Goal: Task Accomplishment & Management: Manage account settings

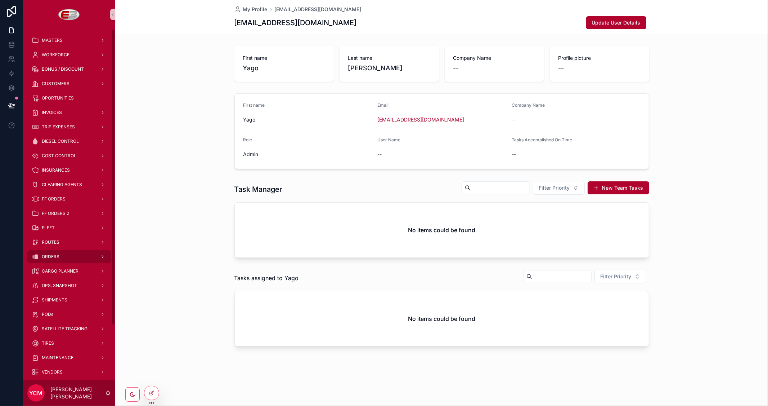
click at [58, 252] on div "ORDERS" at bounding box center [69, 257] width 75 height 12
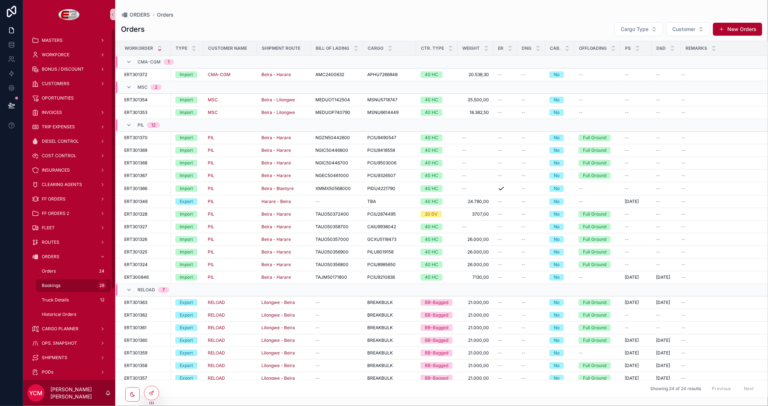
click at [57, 287] on span "Bookings" at bounding box center [51, 285] width 19 height 6
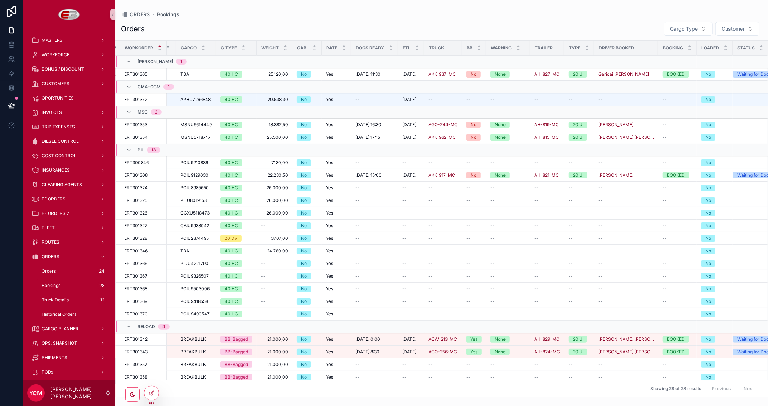
scroll to position [0, 139]
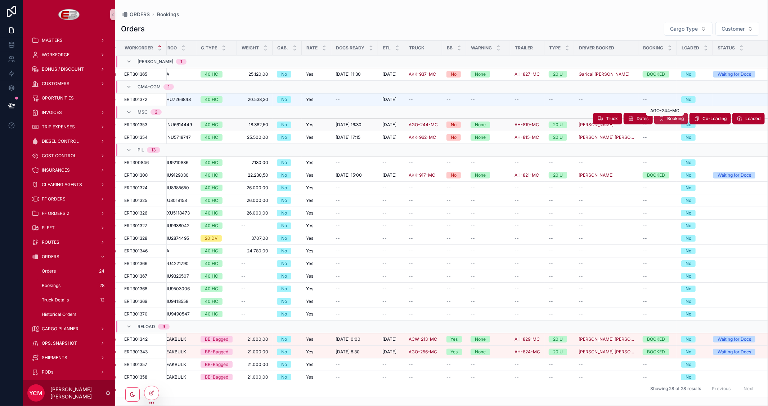
click at [673, 120] on span "Booking" at bounding box center [676, 119] width 17 height 6
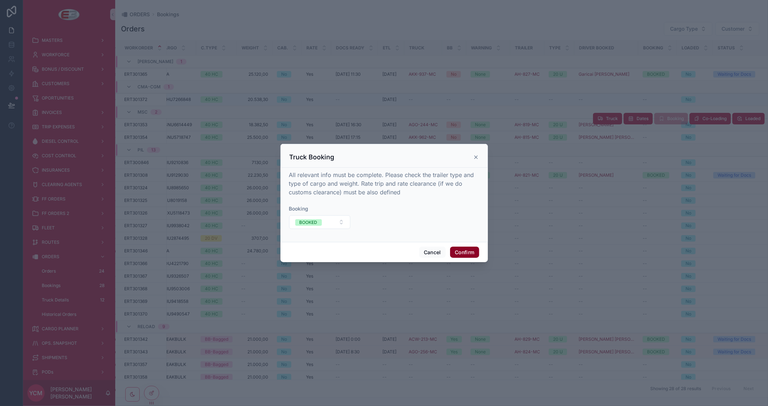
click at [462, 251] on button "Confirm" at bounding box center [464, 252] width 29 height 12
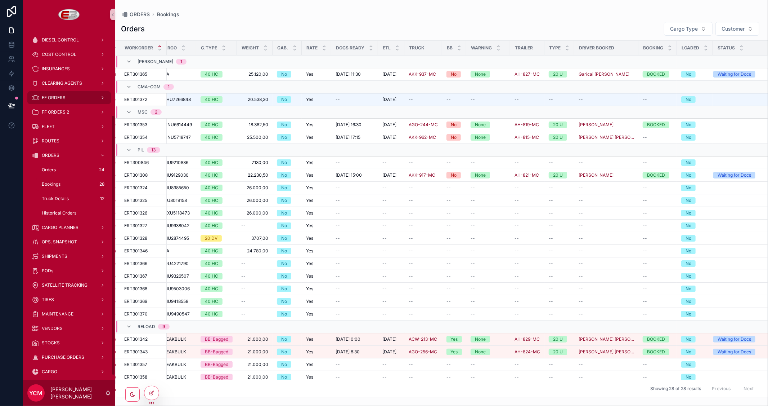
scroll to position [120, 0]
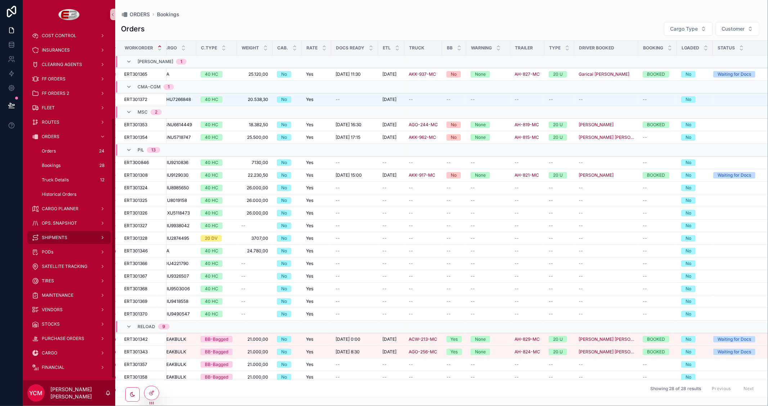
click at [60, 233] on div "SHIPMENTS" at bounding box center [69, 238] width 75 height 12
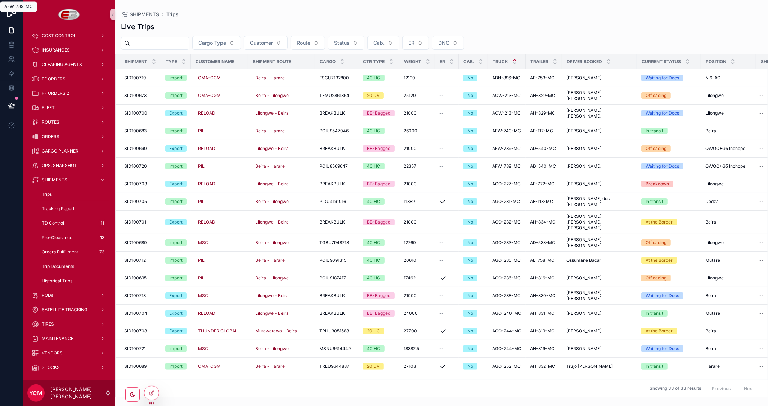
click at [147, 44] on input "scrollable content" at bounding box center [159, 43] width 59 height 10
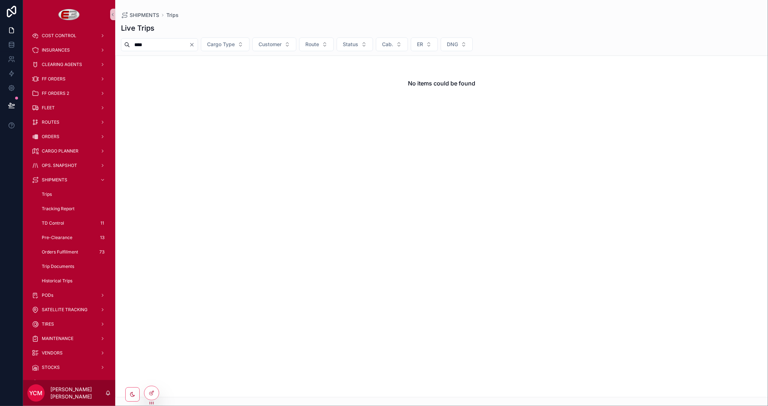
type input "****"
click at [193, 45] on icon "Clear" at bounding box center [192, 44] width 3 height 3
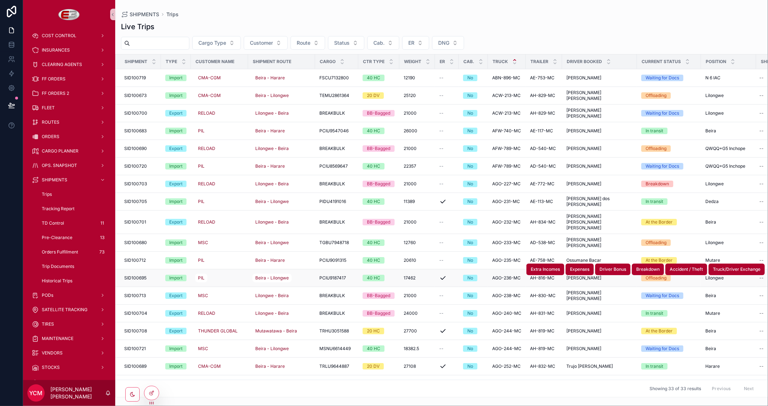
scroll to position [160, 0]
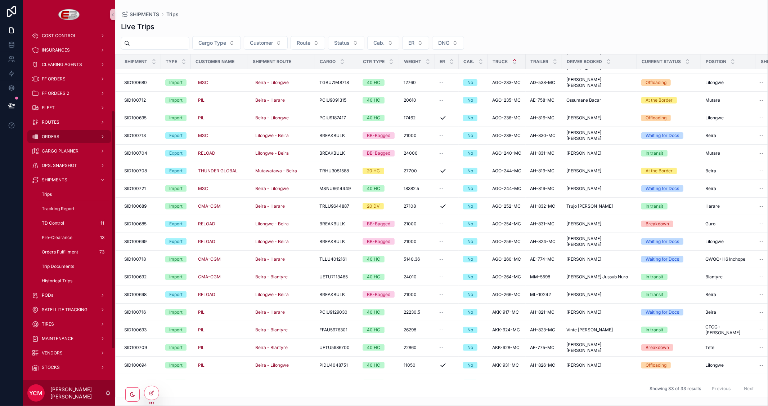
click at [51, 131] on div "ORDERS" at bounding box center [69, 137] width 75 height 12
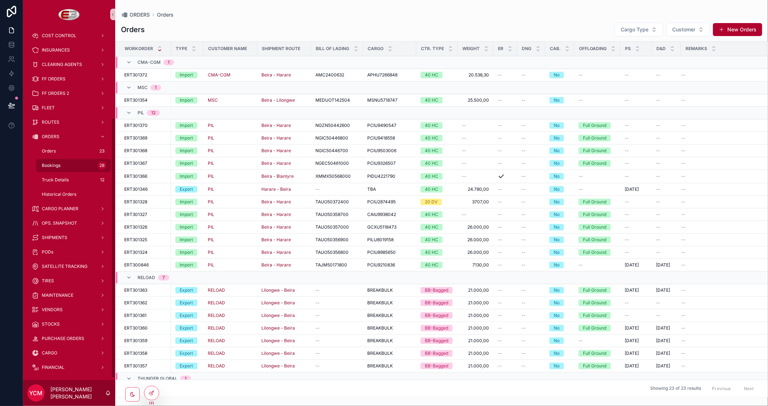
click at [45, 166] on span "Bookings" at bounding box center [51, 165] width 19 height 6
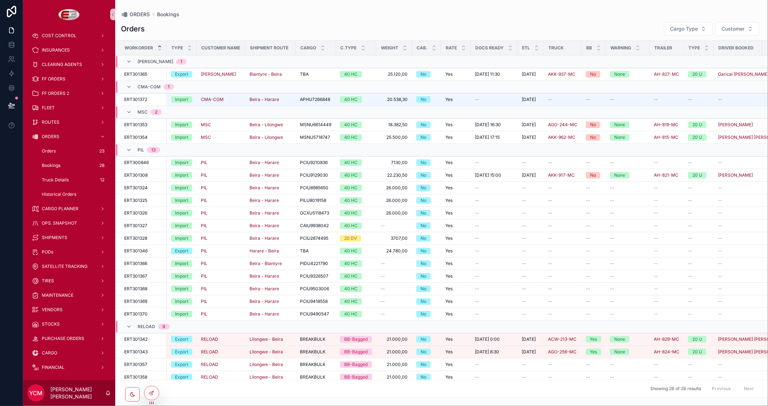
scroll to position [0, 2]
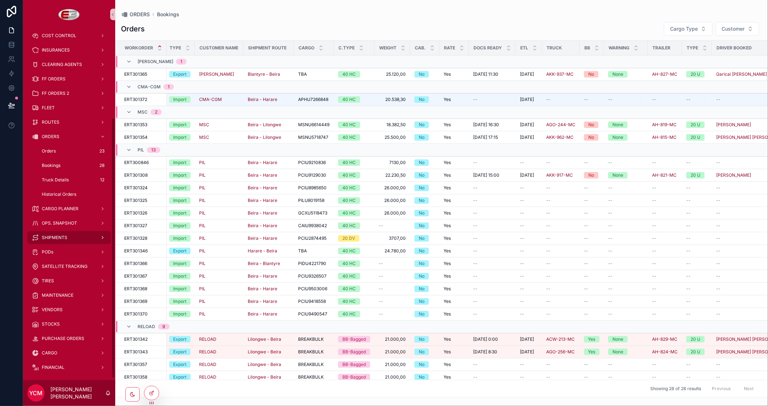
click at [67, 236] on span "SHIPMENTS" at bounding box center [55, 238] width 26 height 6
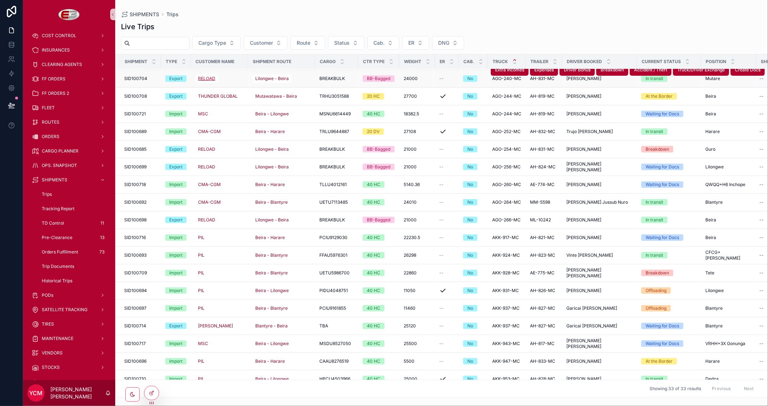
scroll to position [120, 0]
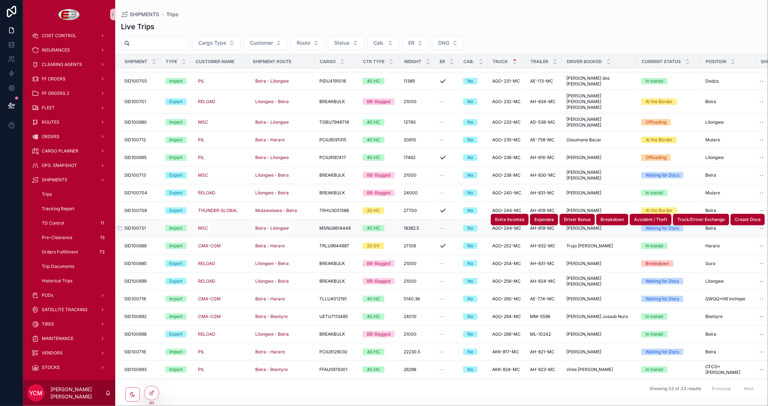
click at [143, 225] on span "SID100721" at bounding box center [135, 228] width 22 height 6
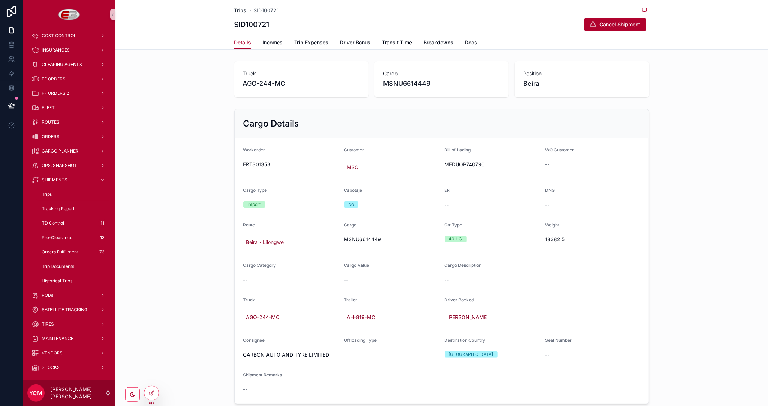
click at [240, 11] on span "Trips" at bounding box center [241, 10] width 12 height 7
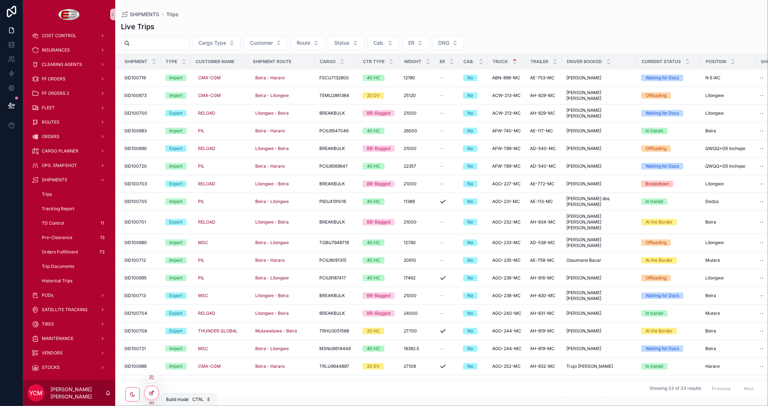
click at [150, 393] on icon at bounding box center [152, 393] width 6 height 6
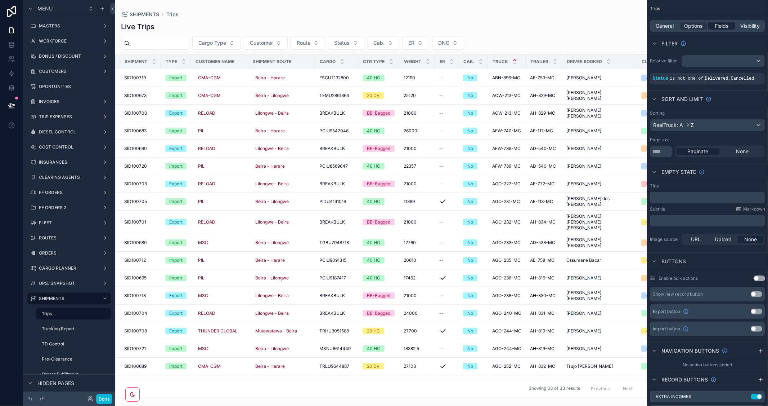
click at [726, 26] on span "Fields" at bounding box center [722, 25] width 14 height 7
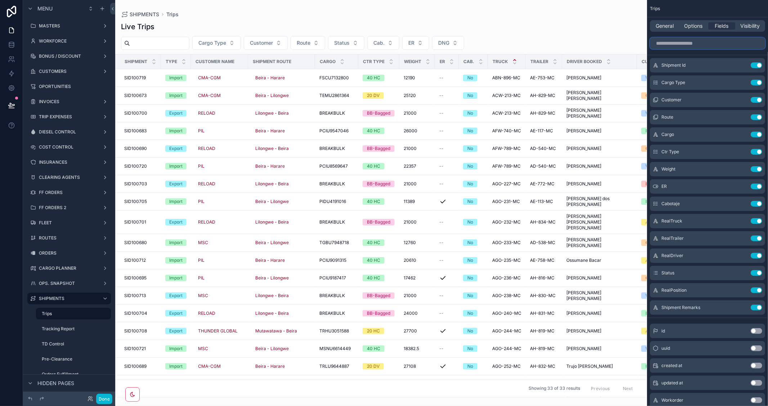
click at [685, 45] on input "scrollable content" at bounding box center [707, 43] width 115 height 12
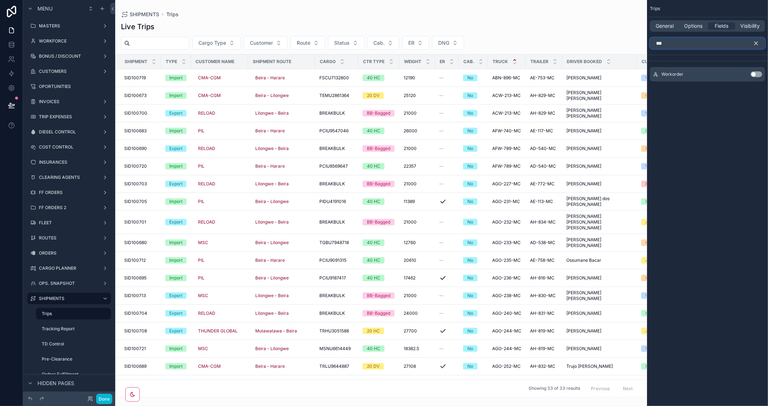
type input "***"
click at [759, 73] on button "Use setting" at bounding box center [757, 74] width 12 height 6
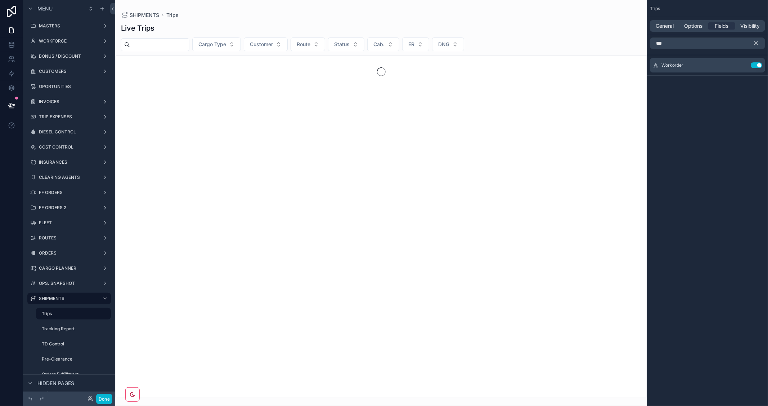
click at [758, 45] on icon "scrollable content" at bounding box center [756, 43] width 3 height 3
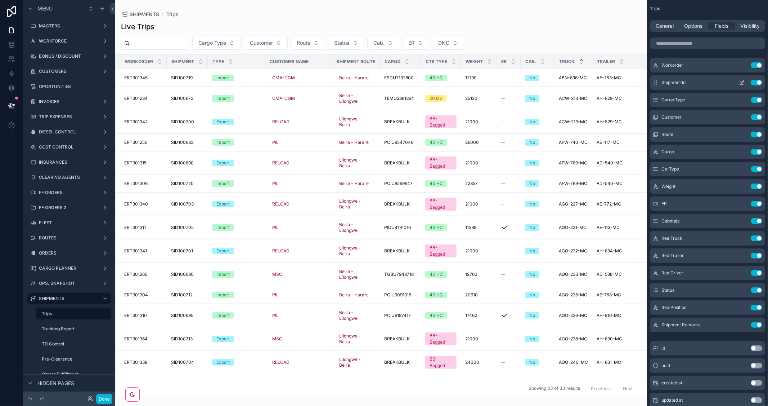
click at [754, 84] on button "Use setting" at bounding box center [757, 83] width 12 height 6
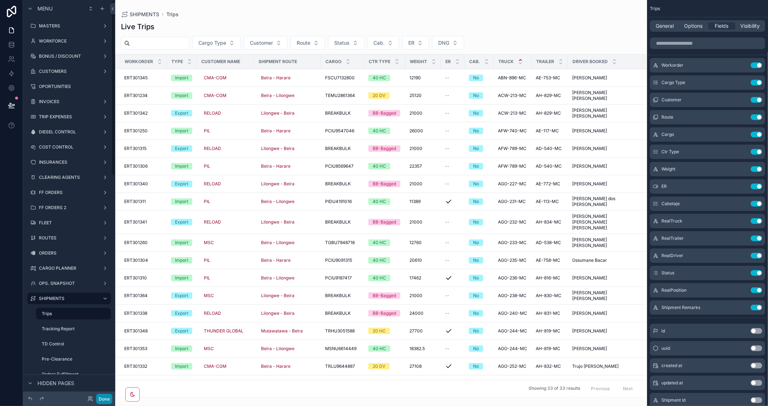
click at [103, 397] on button "Done" at bounding box center [104, 398] width 16 height 10
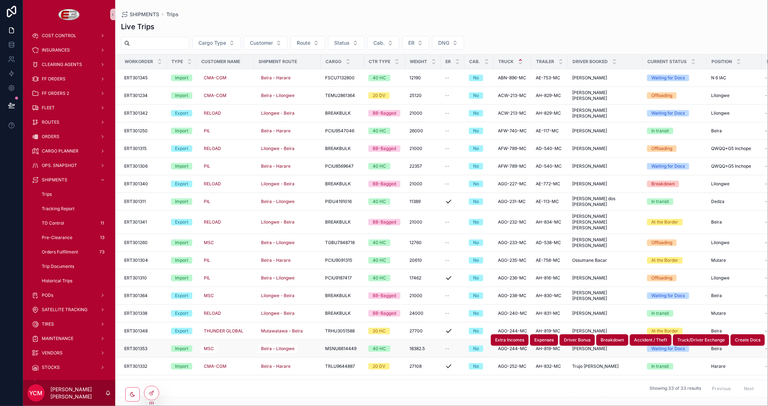
click at [141, 345] on span "ERT301353" at bounding box center [135, 348] width 23 height 6
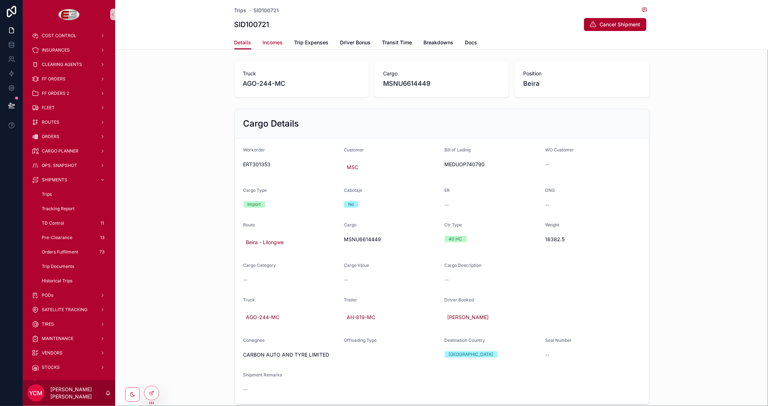
click at [270, 40] on span "Incomes" at bounding box center [273, 42] width 20 height 7
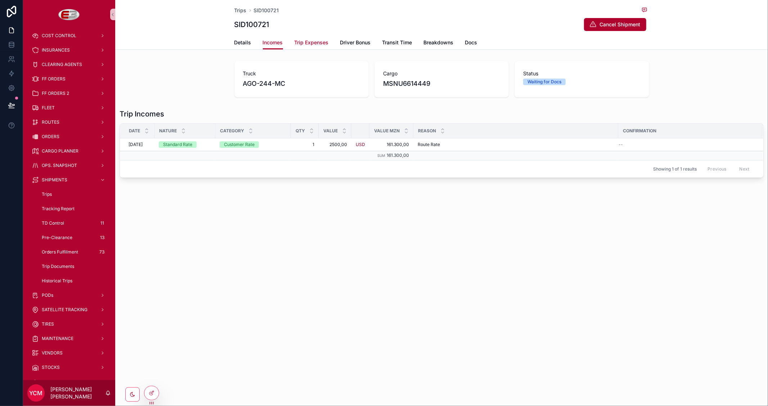
click at [315, 39] on span "Trip Expenses" at bounding box center [312, 42] width 34 height 7
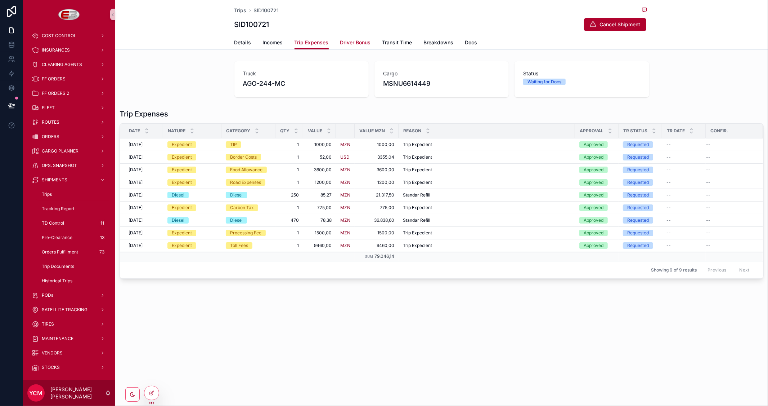
click at [357, 43] on span "Driver Bonus" at bounding box center [355, 42] width 31 height 7
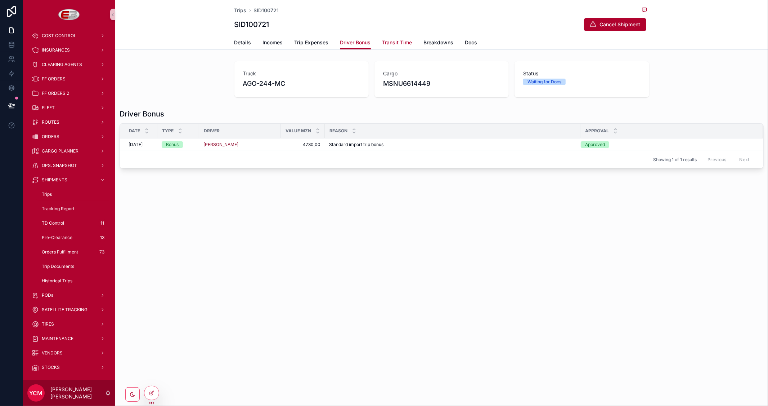
click at [394, 40] on span "Transit Time" at bounding box center [398, 42] width 30 height 7
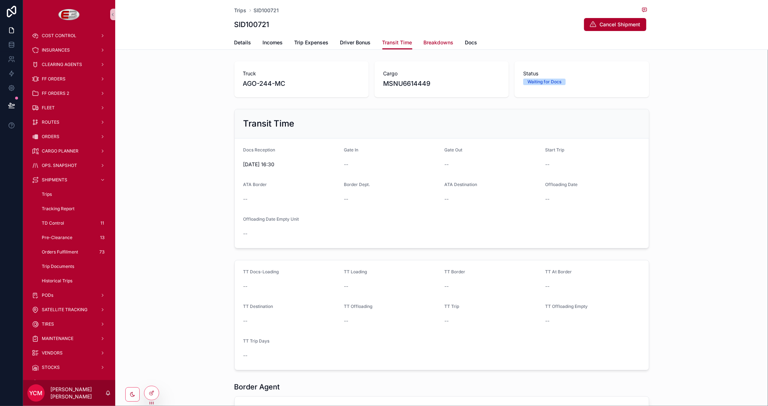
click at [441, 39] on span "Breakdowns" at bounding box center [439, 42] width 30 height 7
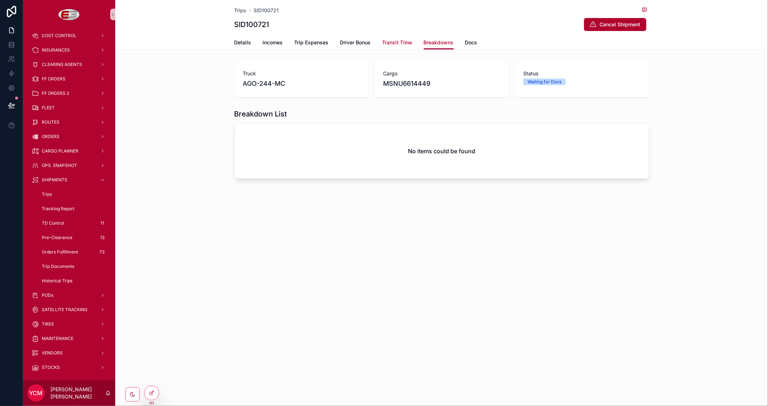
click at [403, 41] on span "Transit Time" at bounding box center [398, 42] width 30 height 7
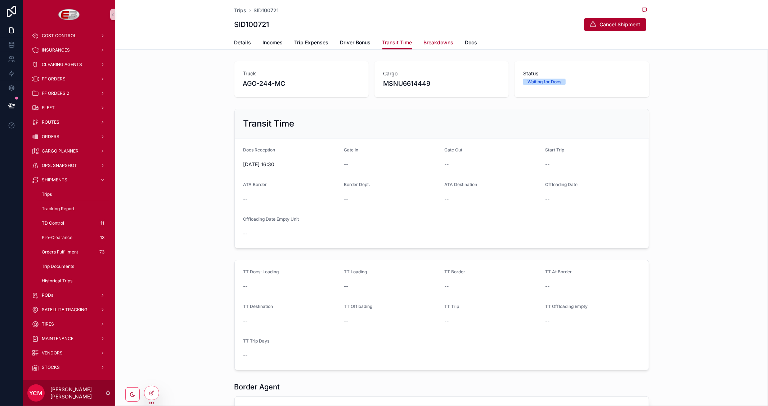
click at [429, 41] on span "Breakdowns" at bounding box center [439, 42] width 30 height 7
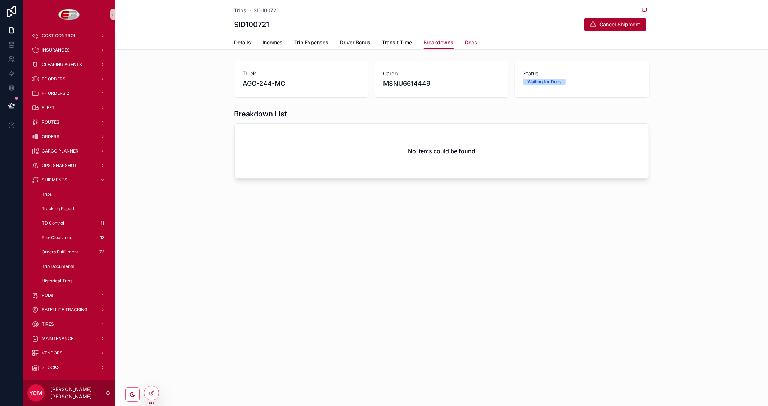
click at [476, 41] on span "Docs" at bounding box center [471, 42] width 12 height 7
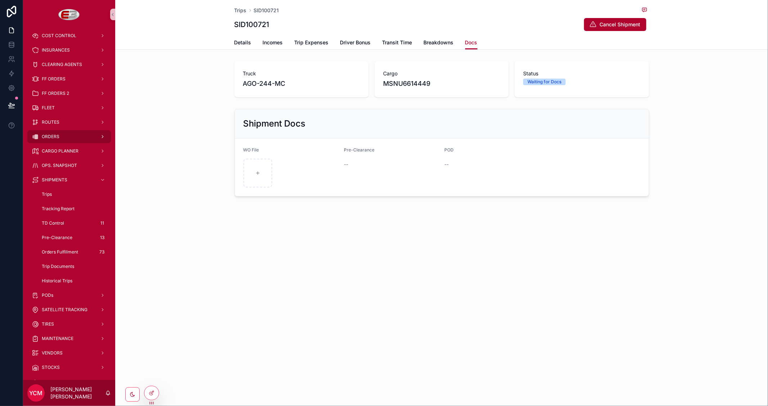
click at [66, 138] on div "ORDERS" at bounding box center [69, 137] width 75 height 12
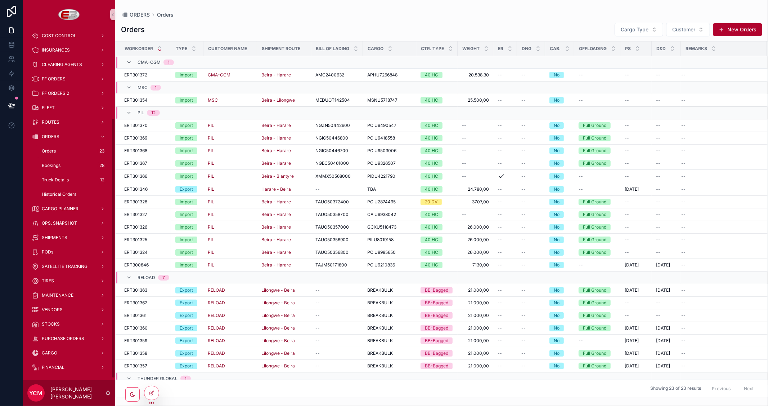
click at [50, 153] on span "Orders" at bounding box center [49, 151] width 14 height 6
click at [50, 160] on div "Bookings 28" at bounding box center [73, 166] width 66 height 12
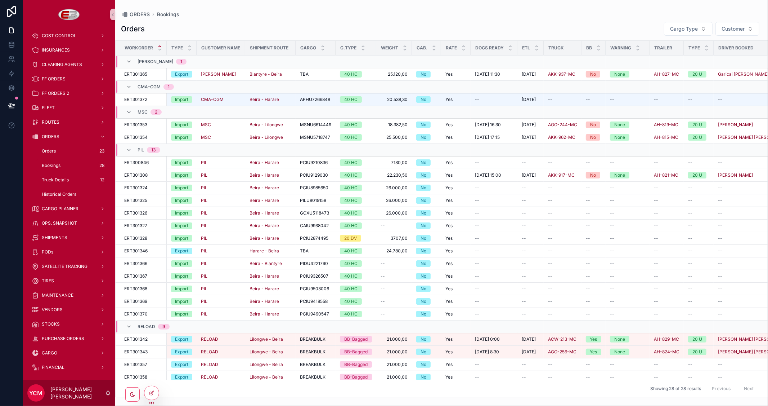
scroll to position [0, 149]
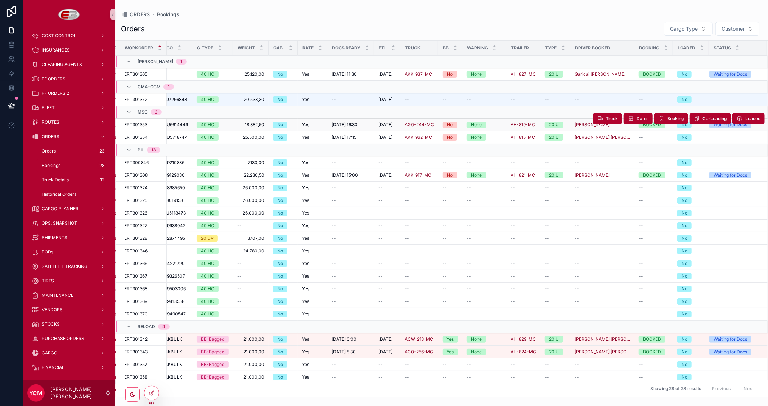
click at [237, 123] on span "18.382,50" at bounding box center [250, 125] width 27 height 6
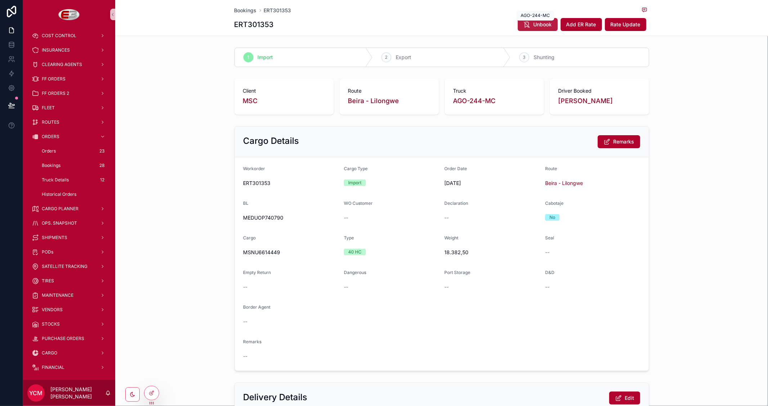
click at [538, 24] on span "Unbook" at bounding box center [543, 24] width 18 height 7
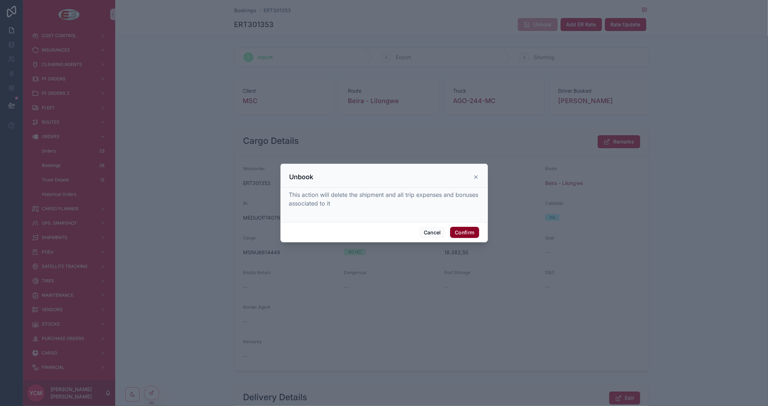
click at [464, 229] on button "Confirm" at bounding box center [464, 233] width 29 height 12
